Goal: Task Accomplishment & Management: Manage account settings

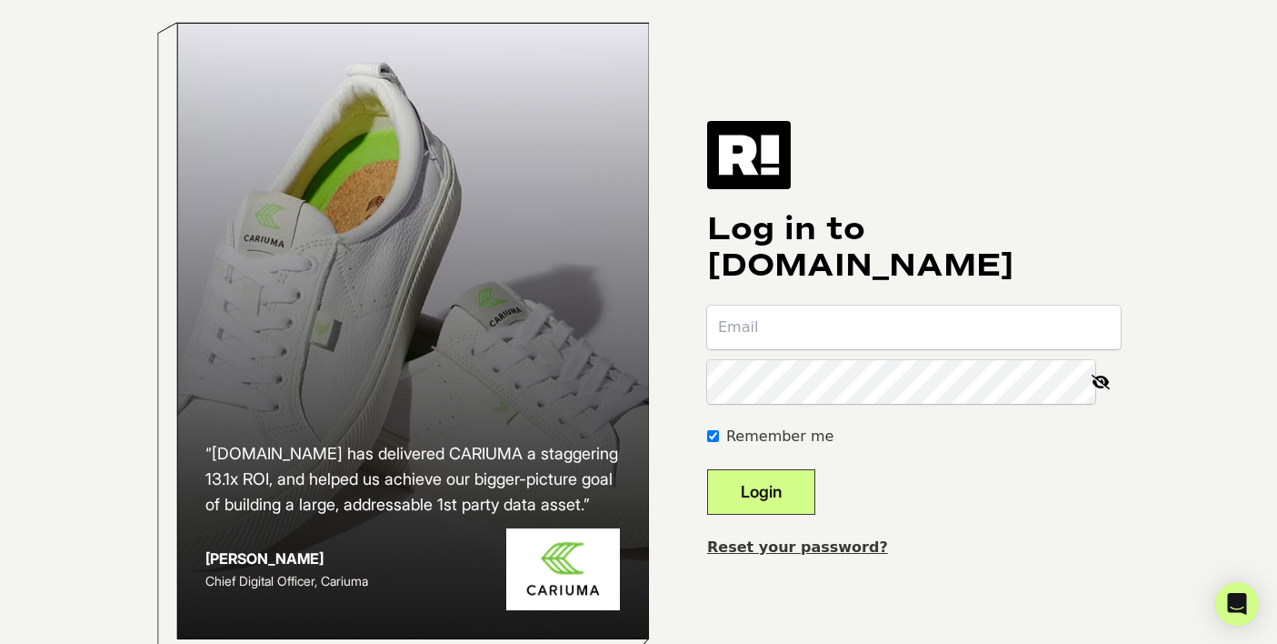
type input "hanna@drinkghia.com"
click at [804, 506] on button "Login" at bounding box center [761, 491] width 108 height 45
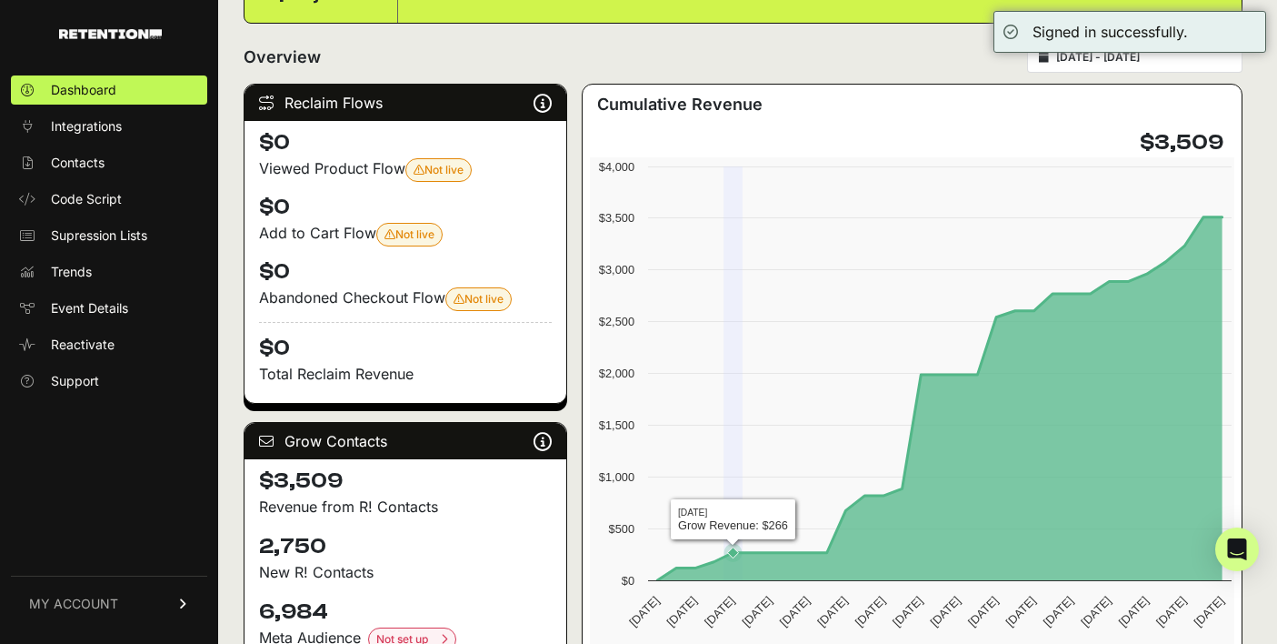
scroll to position [334, 0]
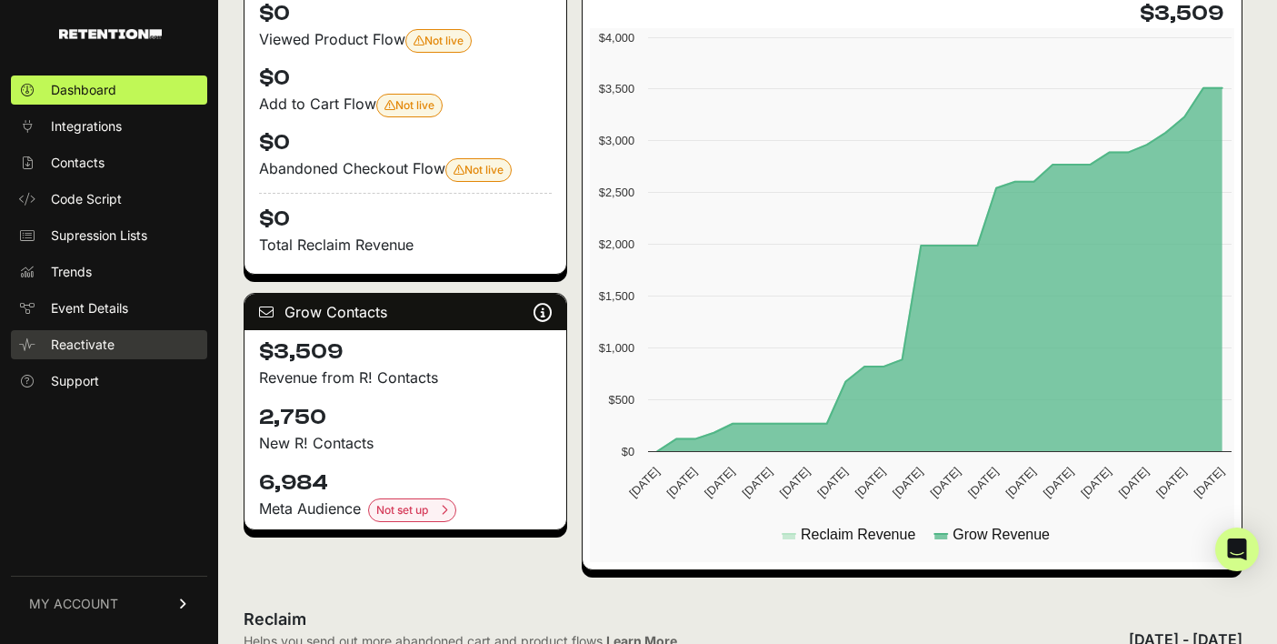
click at [86, 337] on span "Reactivate" at bounding box center [83, 344] width 64 height 18
